Goal: Transaction & Acquisition: Purchase product/service

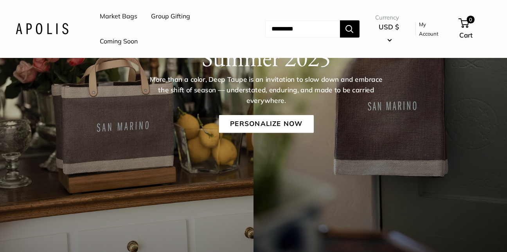
scroll to position [78, 0]
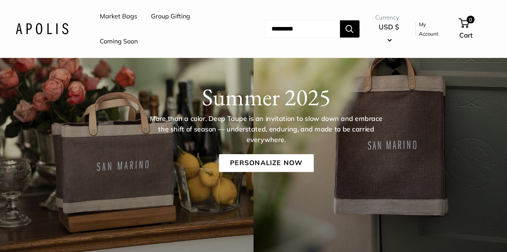
click at [129, 15] on link "Market Bags" at bounding box center [119, 17] width 38 height 12
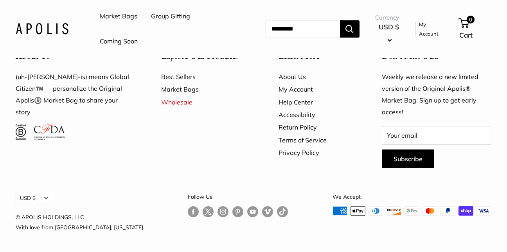
scroll to position [2173, 0]
click at [119, 16] on link "Market Bags" at bounding box center [119, 17] width 38 height 12
click at [174, 76] on link "Best Sellers" at bounding box center [206, 76] width 90 height 13
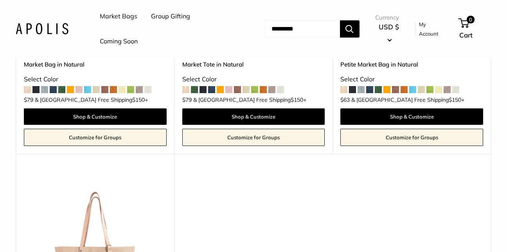
scroll to position [235, 0]
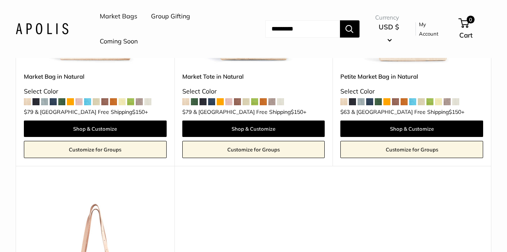
click at [113, 101] on span at bounding box center [113, 101] width 7 height 7
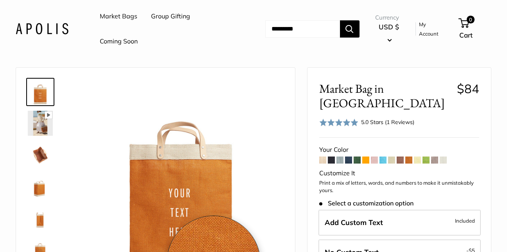
scroll to position [117, 0]
